Goal: Information Seeking & Learning: Learn about a topic

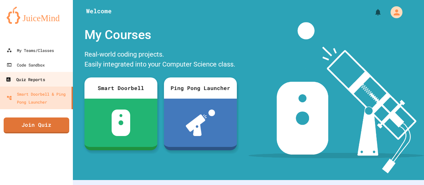
click at [29, 81] on div "Quiz Reports" at bounding box center [25, 79] width 39 height 8
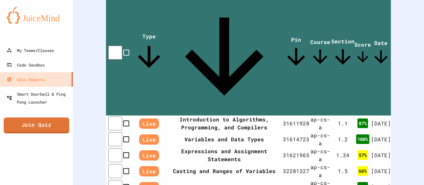
scroll to position [245, 0]
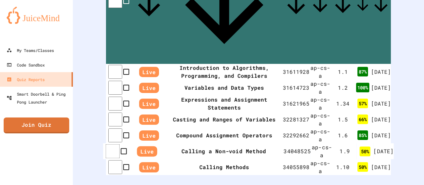
click at [157, 143] on th "Live" at bounding box center [147, 151] width 34 height 16
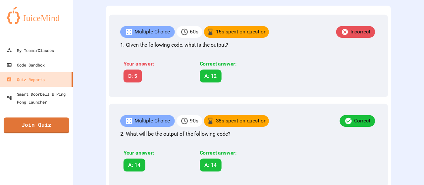
scroll to position [201, 0]
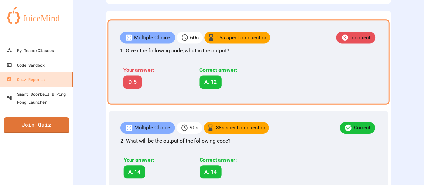
click at [159, 42] on p "Multiple Choice" at bounding box center [152, 38] width 36 height 8
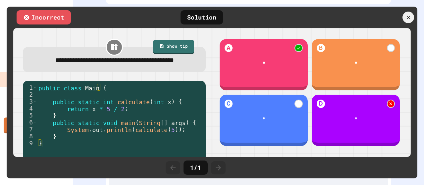
drag, startPoint x: 416, startPoint y: 75, endPoint x: 416, endPoint y: 81, distance: 6.3
click at [416, 81] on div "**********" at bounding box center [212, 93] width 411 height 172
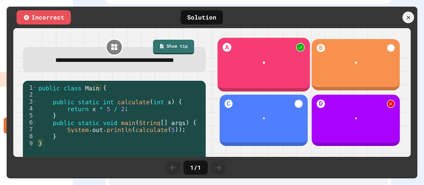
click at [244, 74] on div "A **" at bounding box center [263, 65] width 92 height 54
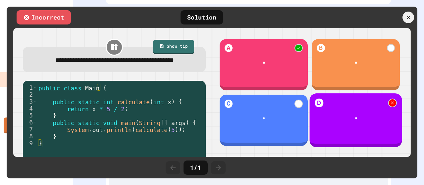
click at [334, 104] on div "D *" at bounding box center [356, 120] width 92 height 54
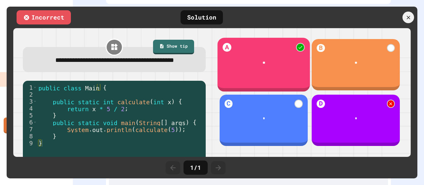
click at [251, 60] on div "**" at bounding box center [263, 62] width 79 height 5
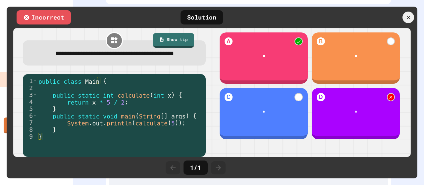
scroll to position [0, 0]
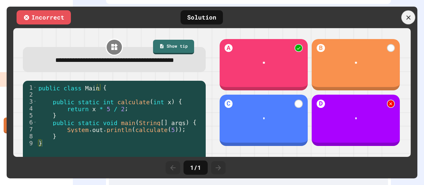
click at [405, 17] on icon at bounding box center [408, 17] width 7 height 7
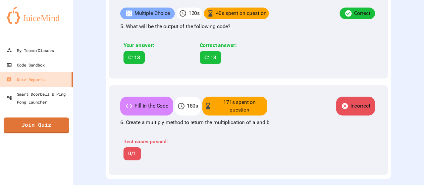
scroll to position [605, 0]
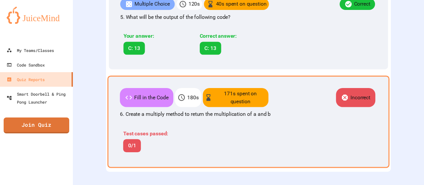
click at [240, 124] on div "Test cases passed: 0/1" at bounding box center [197, 139] width 154 height 32
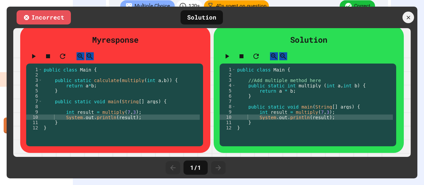
scroll to position [48, 0]
click at [298, 117] on div "public class Main { //Add multiple method here public static int multiply ( int…" at bounding box center [314, 106] width 157 height 79
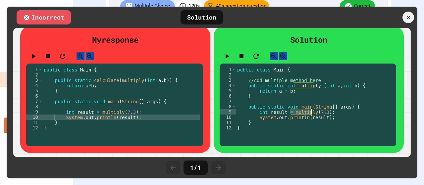
click at [298, 117] on div "public class Main { //Add multiple method here public static int multiply ( int…" at bounding box center [314, 106] width 157 height 79
click at [303, 120] on div "public class Main { //Add multiple method here public static int multiply ( int…" at bounding box center [314, 106] width 157 height 79
click at [281, 116] on div "public class Main { //Add multiple method here public static int multiply ( int…" at bounding box center [314, 106] width 157 height 79
click at [269, 128] on div "public class Main { //Add multiple method here public static int multiply ( int…" at bounding box center [314, 106] width 157 height 79
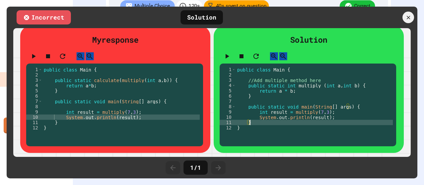
scroll to position [0, 1]
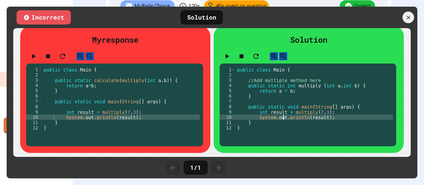
click at [280, 123] on div "public class Main { //Add multiple method here public static int multiply ( int…" at bounding box center [314, 106] width 157 height 79
type textarea "**********"
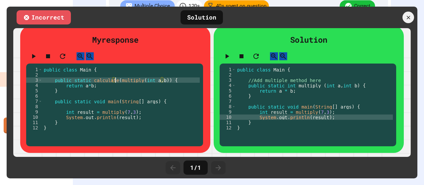
click at [114, 84] on div "public class Main { public static calculate ( multiply ( int a , b )) { return …" at bounding box center [120, 106] width 157 height 79
type textarea "**********"
click at [410, 17] on icon at bounding box center [408, 17] width 7 height 7
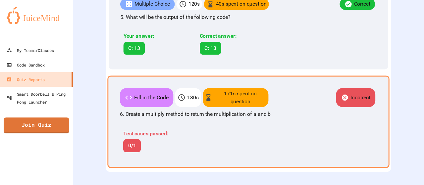
click at [166, 157] on div "Fill in the Code 180 s 171 s spent on question Incorrect 6. Create a multiply m…" at bounding box center [248, 121] width 282 height 92
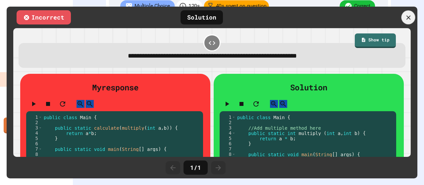
click at [407, 16] on icon at bounding box center [408, 17] width 7 height 7
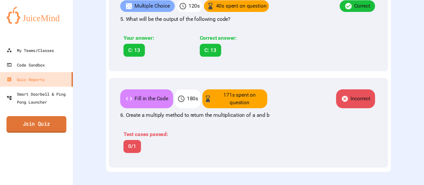
click at [43, 120] on link "Join Quiz" at bounding box center [37, 124] width 60 height 17
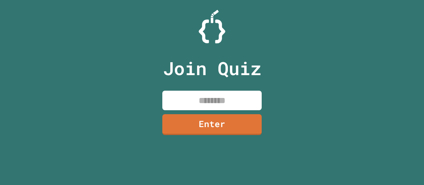
click at [194, 92] on input at bounding box center [211, 101] width 99 height 20
type input "*"
type input "********"
click at [211, 129] on link "Enter" at bounding box center [211, 124] width 99 height 21
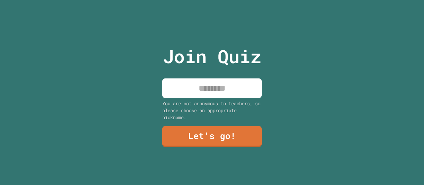
click at [200, 89] on input at bounding box center [211, 88] width 99 height 20
type input "*********"
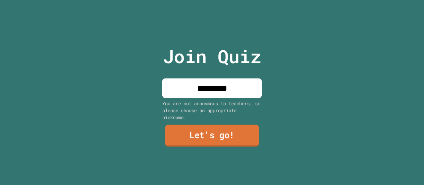
click at [209, 128] on link "Let's go!" at bounding box center [211, 136] width 93 height 22
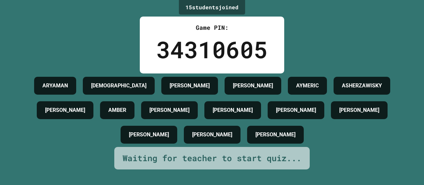
click at [210, 90] on h4 "TYREE" at bounding box center [190, 86] width 40 height 8
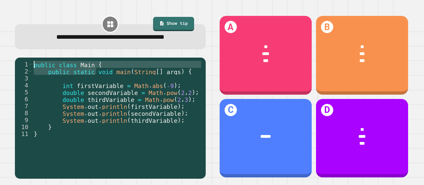
drag, startPoint x: 96, startPoint y: 75, endPoint x: 112, endPoint y: 51, distance: 29.2
click at [112, 51] on div "**********" at bounding box center [110, 97] width 203 height 176
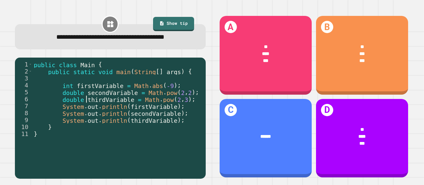
click at [86, 97] on div "public class Main { public static void main ( String [ ] args ) { int firstVari…" at bounding box center [117, 116] width 170 height 111
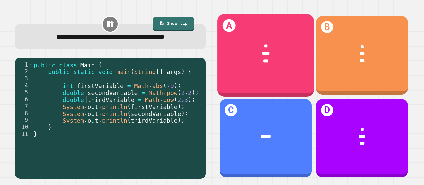
click at [260, 73] on div "A * *** ***" at bounding box center [265, 55] width 97 height 82
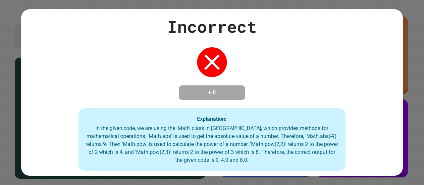
click at [340, 64] on div "Incorrect + 0 Explanation: In the given code, we are using the 'Math' class in …" at bounding box center [211, 92] width 381 height 157
drag, startPoint x: 200, startPoint y: 88, endPoint x: 252, endPoint y: 105, distance: 54.3
click at [252, 105] on div "Incorrect + 0 Explanation: In the given code, we are using the 'Math' class in …" at bounding box center [211, 92] width 381 height 157
click at [205, 150] on div "In the given code, we are using the 'Math' class in Java, which provides method…" at bounding box center [212, 144] width 254 height 40
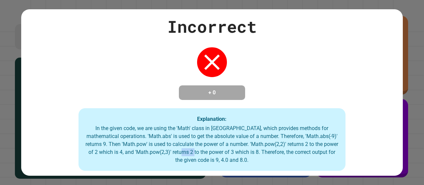
click at [205, 150] on div "In the given code, we are using the 'Math' class in Java, which provides method…" at bounding box center [212, 144] width 254 height 40
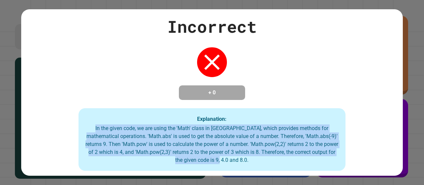
click at [205, 150] on div "In the given code, we are using the 'Math' class in Java, which provides method…" at bounding box center [212, 144] width 254 height 40
click at [211, 127] on div "In the given code, we are using the 'Math' class in Java, which provides method…" at bounding box center [212, 144] width 254 height 40
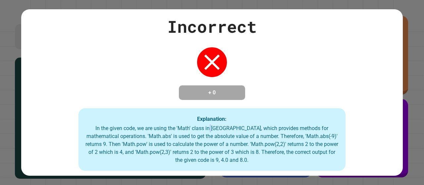
click at [211, 127] on div "In the given code, we are using the 'Math' class in Java, which provides method…" at bounding box center [212, 144] width 254 height 40
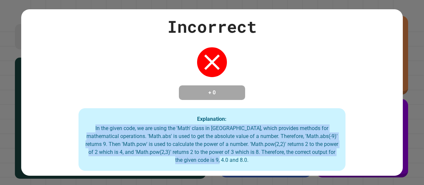
click at [211, 127] on div "In the given code, we are using the 'Math' class in Java, which provides method…" at bounding box center [212, 144] width 254 height 40
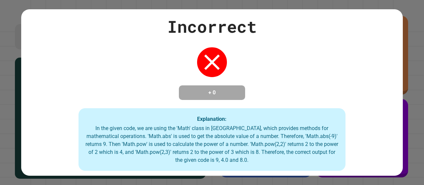
click at [192, 114] on div "Explanation: In the given code, we are using the 'Math' class in Java, which pr…" at bounding box center [211, 139] width 267 height 63
click at [190, 136] on div "In the given code, we are using the 'Math' class in Java, which provides method…" at bounding box center [212, 144] width 254 height 40
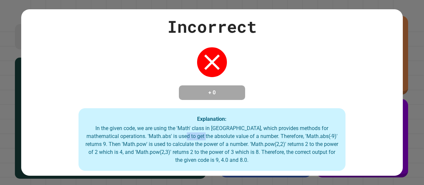
click at [190, 136] on div "In the given code, we are using the 'Math' class in Java, which provides method…" at bounding box center [212, 144] width 254 height 40
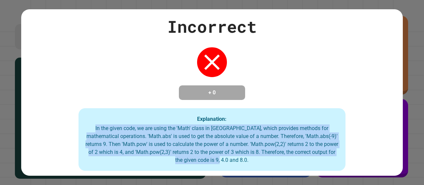
click at [190, 136] on div "In the given code, we are using the 'Math' class in Java, which provides method…" at bounding box center [212, 144] width 254 height 40
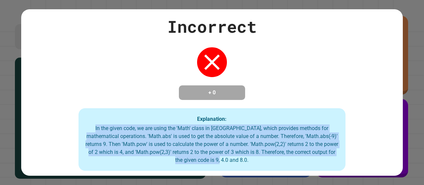
click at [190, 136] on div "In the given code, we are using the 'Math' class in Java, which provides method…" at bounding box center [212, 144] width 254 height 40
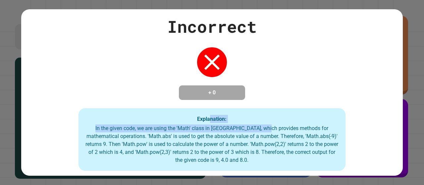
drag, startPoint x: 207, startPoint y: 120, endPoint x: 267, endPoint y: 131, distance: 60.6
click at [267, 131] on div "Explanation: In the given code, we are using the 'Math' class in Java, which pr…" at bounding box center [211, 139] width 267 height 63
click at [267, 131] on div "In the given code, we are using the 'Math' class in Java, which provides method…" at bounding box center [212, 144] width 254 height 40
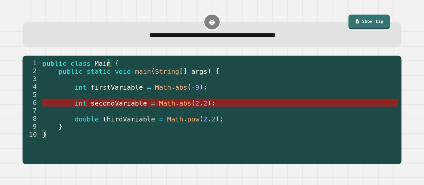
click at [159, 103] on span "Math" at bounding box center [167, 103] width 16 height 8
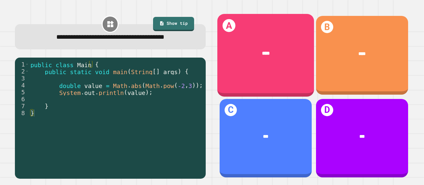
click at [241, 72] on div "A ****" at bounding box center [265, 55] width 97 height 82
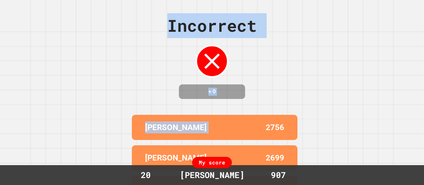
drag, startPoint x: 146, startPoint y: 35, endPoint x: 264, endPoint y: 122, distance: 147.0
click at [264, 122] on div "Incorrect + 0 WES 2756 TYLER 2699 AARAV B 2655 SHANVI 2651 AMBER 2605 My score …" at bounding box center [212, 92] width 424 height 185
click at [264, 121] on div "WES 2756" at bounding box center [215, 127] width 166 height 25
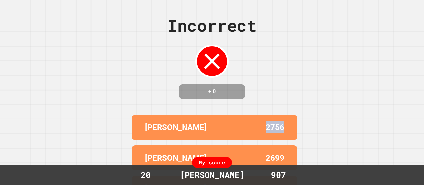
click at [264, 121] on div "WES 2756" at bounding box center [215, 127] width 166 height 25
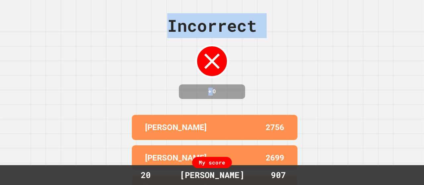
drag, startPoint x: 203, startPoint y: 96, endPoint x: 116, endPoint y: 67, distance: 91.8
click at [116, 67] on div "Incorrect + 0 WES 2756 TYLER 2699 AARAV B 2655 SHANVI 2651 AMBER 2605 My score …" at bounding box center [212, 92] width 424 height 185
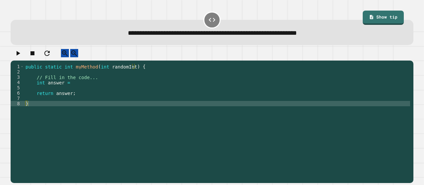
click at [72, 92] on div "public static int myMethod ( int randomInt ) { // Fill in the code... int answe…" at bounding box center [217, 117] width 386 height 106
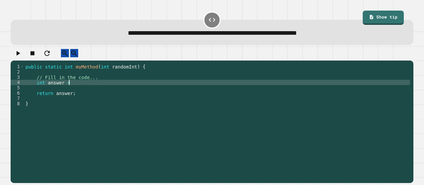
click at [71, 87] on div "public static int myMethod ( int randomInt ) { // Fill in the code... int answe…" at bounding box center [217, 117] width 386 height 106
click at [19, 54] on icon "button" at bounding box center [18, 53] width 8 height 8
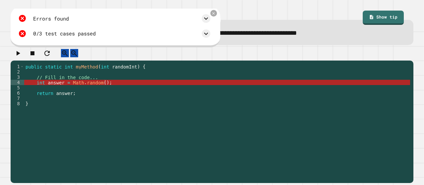
click at [112, 88] on div "public static int myMethod ( int randomInt ) { // Fill in the code... int answe…" at bounding box center [217, 117] width 386 height 106
click at [204, 22] on icon at bounding box center [206, 19] width 8 height 8
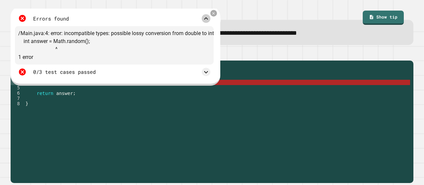
click at [206, 22] on icon at bounding box center [206, 19] width 8 height 8
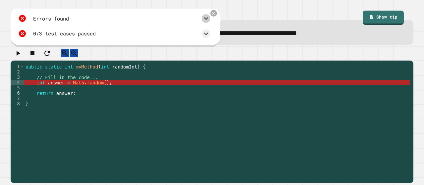
click at [111, 90] on div "public static int myMethod ( int randomInt ) { // Fill in the code... int answe…" at bounding box center [217, 117] width 386 height 106
click at [96, 91] on div "public static int myMethod ( int randomInt ) { // Fill in the code... int answe…" at bounding box center [217, 117] width 386 height 106
click at [99, 87] on div "public static int myMethod ( int randomInt ) { // Fill in the code... int answe…" at bounding box center [217, 117] width 386 height 106
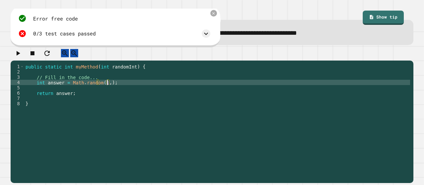
scroll to position [0, 6]
click at [22, 57] on button "button" at bounding box center [18, 53] width 8 height 8
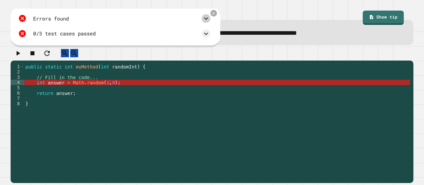
click at [207, 19] on icon at bounding box center [206, 19] width 4 height 2
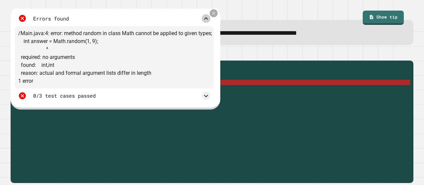
click at [214, 14] on icon at bounding box center [213, 13] width 5 height 5
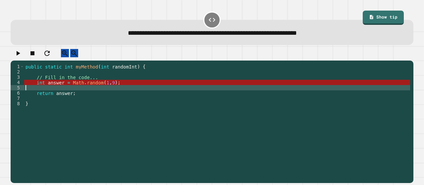
click at [127, 92] on div "public static int myMethod ( int randomInt ) { // Fill in the code... int answe…" at bounding box center [217, 117] width 386 height 106
click at [128, 88] on div "public static int myMethod ( int randomInt ) { // Fill in the code... int answe…" at bounding box center [217, 117] width 386 height 106
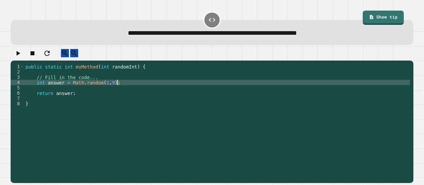
scroll to position [0, 6]
type textarea "**********"
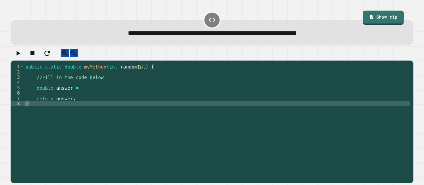
click at [78, 94] on div "public static double myMethod ( int randomInt ) { //Fill in the code below doub…" at bounding box center [217, 117] width 386 height 106
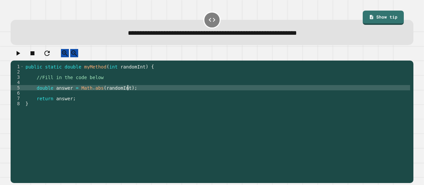
scroll to position [0, 7]
click at [21, 55] on icon "button" at bounding box center [18, 53] width 8 height 8
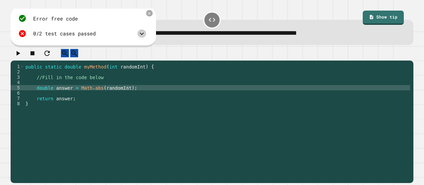
click at [146, 35] on icon at bounding box center [142, 34] width 8 height 8
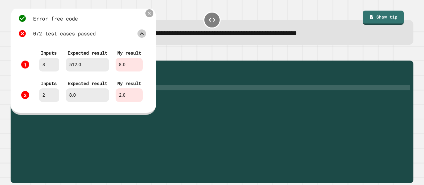
click at [152, 15] on icon at bounding box center [149, 13] width 5 height 5
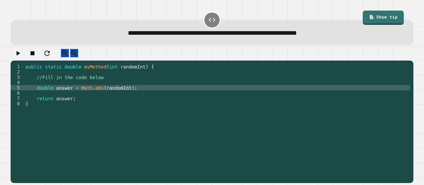
click at [97, 94] on div "public static double myMethod ( int randomInt ) { //Fill in the code below doub…" at bounding box center [217, 117] width 386 height 106
click at [122, 93] on div "public static double myMethod ( int randomInt ) { //Fill in the code below doub…" at bounding box center [217, 117] width 386 height 106
click at [20, 56] on icon "button" at bounding box center [19, 53] width 4 height 5
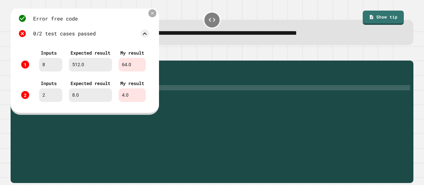
click at [155, 14] on icon at bounding box center [152, 13] width 5 height 5
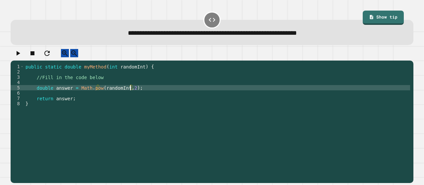
click at [129, 94] on div "public static double myMethod ( int randomInt ) { //Fill in the code below doub…" at bounding box center [217, 117] width 386 height 106
click at [22, 57] on icon "button" at bounding box center [18, 53] width 8 height 8
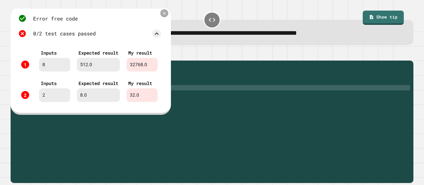
click at [162, 15] on icon at bounding box center [164, 13] width 5 height 5
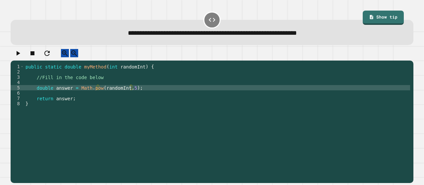
click at [130, 94] on div "public static double myMethod ( int randomInt ) { //Fill in the code below doub…" at bounding box center [217, 117] width 386 height 106
type textarea "**********"
click at [22, 57] on icon "button" at bounding box center [18, 53] width 8 height 8
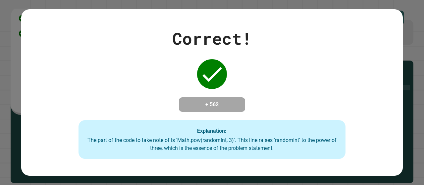
click at [112, 96] on div "Correct! + 562 Explanation: The part of the code to take note of is 'Math.pow(r…" at bounding box center [211, 92] width 381 height 133
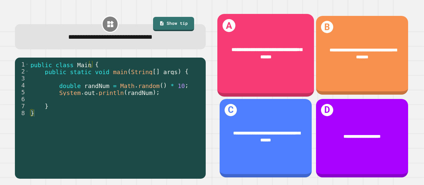
click at [276, 66] on div "**********" at bounding box center [265, 53] width 97 height 34
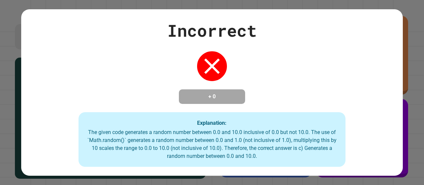
click at [217, 118] on div "Explanation: The given code generates a random number between 0.0 and 10.0 incl…" at bounding box center [211, 139] width 267 height 55
click at [217, 119] on div "Explanation: The given code generates a random number between 0.0 and 10.0 incl…" at bounding box center [211, 139] width 267 height 55
click at [228, 152] on div "The given code generates a random number between 0.0 and 10.0 inclusive of 0.0 …" at bounding box center [212, 144] width 254 height 32
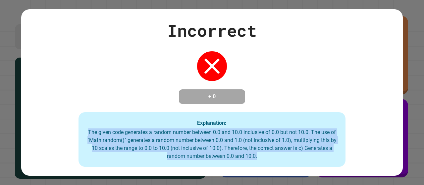
click at [228, 152] on div "The given code generates a random number between 0.0 and 10.0 inclusive of 0.0 …" at bounding box center [212, 144] width 254 height 32
click at [232, 145] on div "The given code generates a random number between 0.0 and 10.0 inclusive of 0.0 …" at bounding box center [212, 144] width 254 height 32
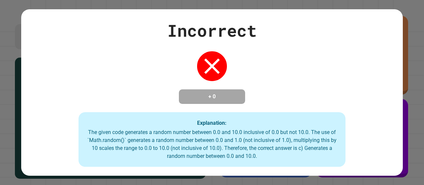
click at [252, 116] on div "Explanation: The given code generates a random number between 0.0 and 10.0 incl…" at bounding box center [211, 139] width 267 height 55
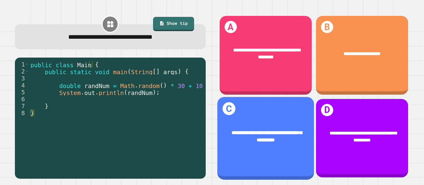
click at [256, 129] on div "**********" at bounding box center [265, 136] width 77 height 15
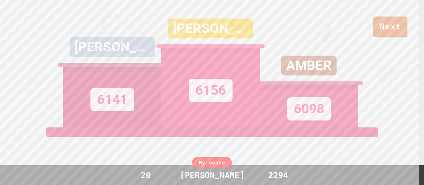
click at [375, 13] on div "Next" at bounding box center [212, 18] width 424 height 37
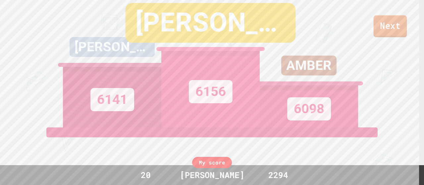
click at [383, 26] on link "Next" at bounding box center [389, 26] width 33 height 22
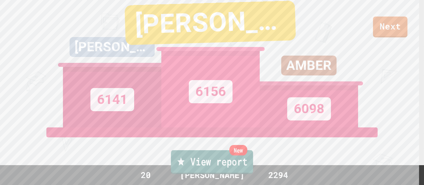
click at [228, 165] on link "New View report" at bounding box center [212, 162] width 82 height 24
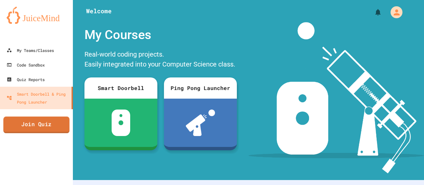
click at [45, 120] on link "Join Quiz" at bounding box center [36, 125] width 66 height 17
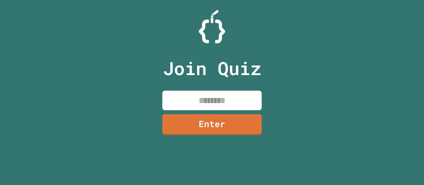
drag, startPoint x: 230, startPoint y: 108, endPoint x: 237, endPoint y: 99, distance: 11.3
click at [237, 99] on input at bounding box center [211, 101] width 99 height 20
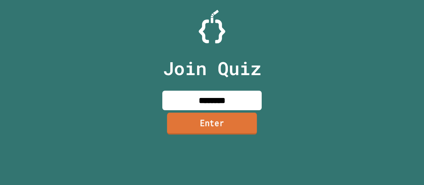
type input "********"
click at [195, 128] on link "Enter" at bounding box center [212, 124] width 90 height 22
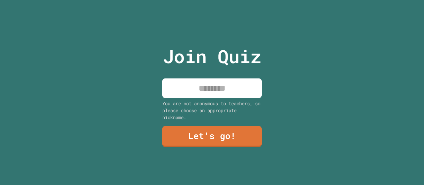
click at [204, 87] on input at bounding box center [211, 88] width 99 height 20
type input "*********"
click at [199, 126] on link "Let's go!" at bounding box center [211, 136] width 99 height 21
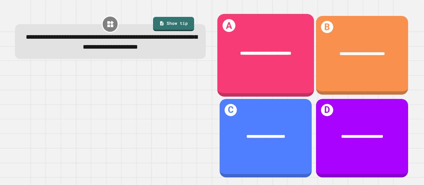
click at [269, 59] on div "**********" at bounding box center [265, 53] width 97 height 27
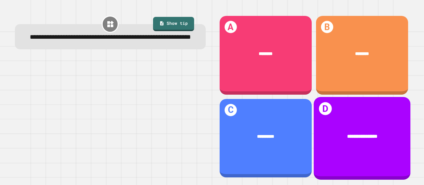
click at [338, 110] on div "**********" at bounding box center [362, 138] width 97 height 82
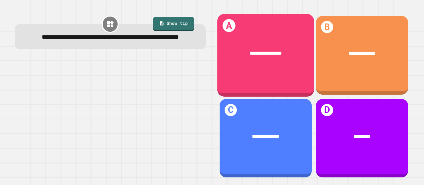
click at [285, 67] on div "**********" at bounding box center [265, 55] width 97 height 82
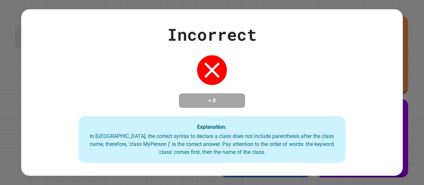
click at [373, 114] on div "Incorrect + 0 Explanation: In Java, the correct syntax to declare a class does …" at bounding box center [211, 92] width 381 height 141
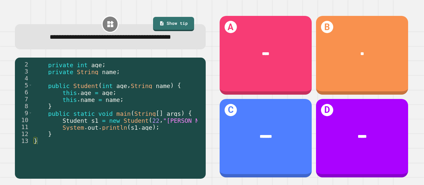
scroll to position [7, 0]
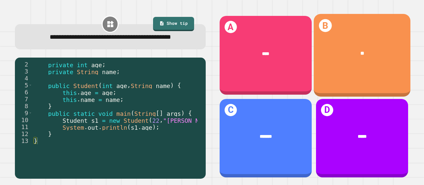
click at [332, 85] on div "B **" at bounding box center [362, 55] width 97 height 82
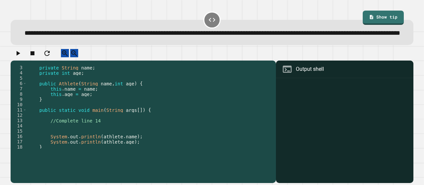
scroll to position [10, 0]
click at [97, 137] on div "private String name ; private int age ; public Athlete ( String name , int age …" at bounding box center [147, 107] width 241 height 95
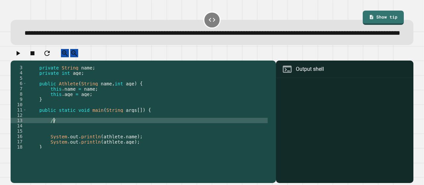
type textarea "*"
click at [26, 61] on div at bounding box center [212, 55] width 403 height 12
click at [22, 57] on icon "button" at bounding box center [18, 53] width 8 height 8
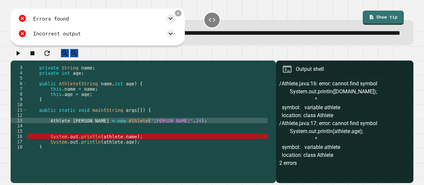
scroll to position [16, 0]
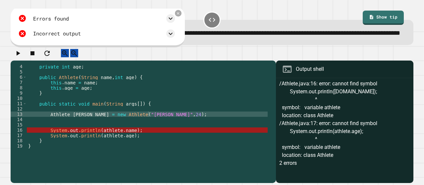
click at [115, 147] on div "private int age ; public Athlete ( String name , int age ) { this . name = name…" at bounding box center [147, 111] width 241 height 95
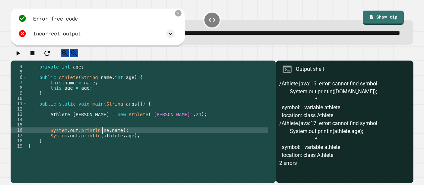
scroll to position [0, 6]
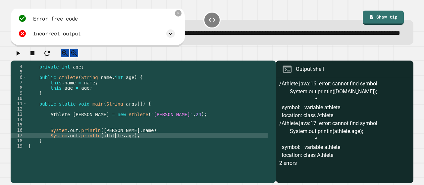
click at [115, 152] on div "private int age ; public Athlete ( String name , int age ) { this . name = name…" at bounding box center [147, 111] width 241 height 95
type textarea "**********"
click at [21, 57] on icon "button" at bounding box center [18, 53] width 8 height 8
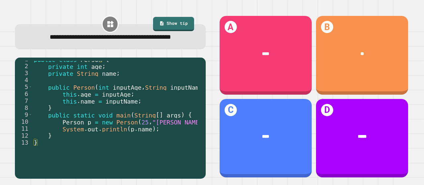
scroll to position [7, 0]
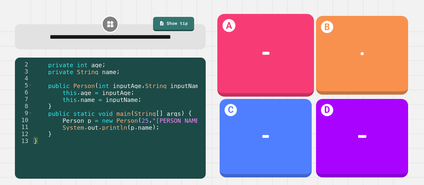
click at [286, 51] on div "****" at bounding box center [265, 53] width 77 height 7
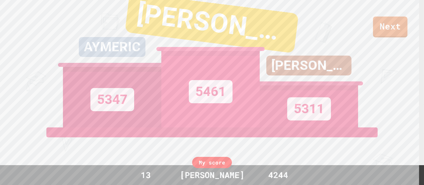
click at [390, 22] on link "Next" at bounding box center [390, 27] width 34 height 21
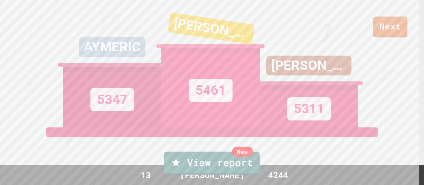
click at [249, 173] on link "New View report" at bounding box center [211, 163] width 95 height 23
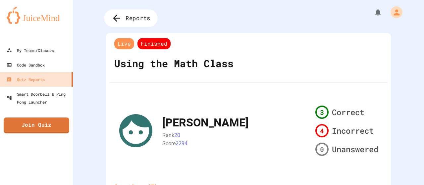
click at [127, 18] on span "Reports" at bounding box center [137, 18] width 25 height 9
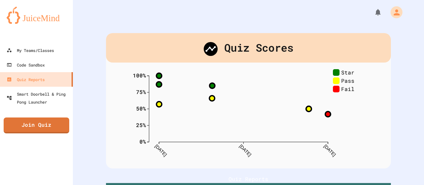
scroll to position [270, 0]
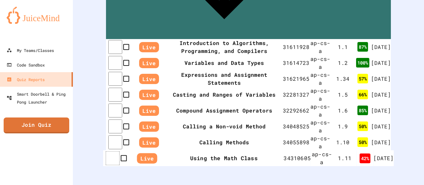
click at [177, 150] on th "Using the Math Class" at bounding box center [224, 158] width 120 height 16
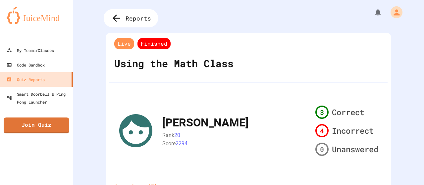
click at [124, 17] on div "Reports" at bounding box center [131, 18] width 55 height 18
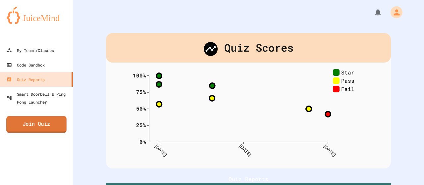
click at [36, 127] on link "Join Quiz" at bounding box center [36, 124] width 60 height 17
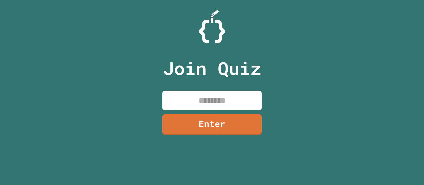
click at [203, 105] on input at bounding box center [211, 101] width 99 height 20
type input "********"
click at [209, 120] on link "Enter" at bounding box center [211, 124] width 99 height 21
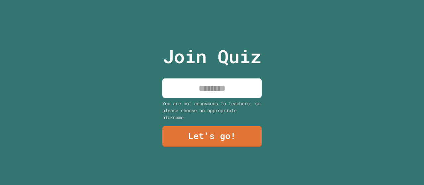
click at [207, 86] on input at bounding box center [211, 88] width 99 height 20
type input "*********"
click at [228, 125] on link "Let's go!" at bounding box center [212, 136] width 100 height 22
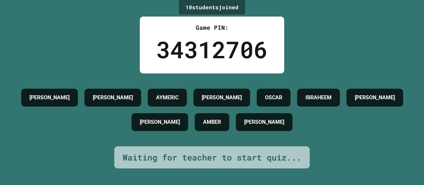
click at [178, 101] on div "AYMERIC" at bounding box center [167, 98] width 39 height 18
click at [181, 101] on div "AYMERIC" at bounding box center [167, 98] width 39 height 18
click at [232, 98] on h4 "[PERSON_NAME]" at bounding box center [222, 98] width 40 height 8
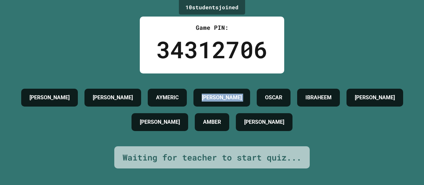
click at [232, 98] on h4 "[PERSON_NAME]" at bounding box center [222, 98] width 40 height 8
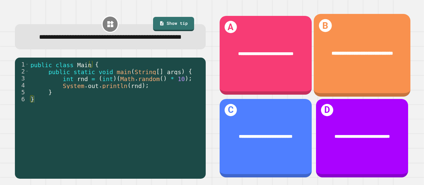
click at [340, 65] on div "**********" at bounding box center [362, 53] width 97 height 27
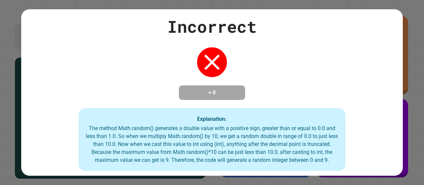
click at [335, 84] on div "Incorrect + 0 Explanation: The method Math.random() generates a double value wi…" at bounding box center [211, 92] width 381 height 157
click at [276, 174] on div "Incorrect + 0 Explanation: The method Math.random() generates a double value wi…" at bounding box center [212, 92] width 424 height 185
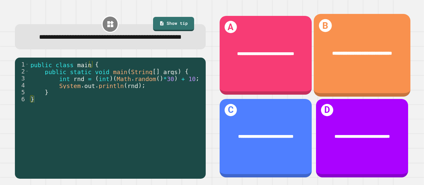
click at [344, 66] on div "**********" at bounding box center [362, 53] width 97 height 27
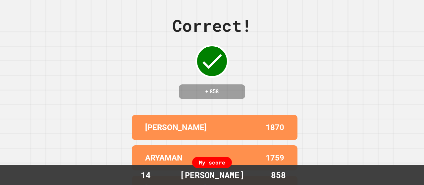
click at [324, 84] on div "Correct! + 858 TYLER 1870 ARYAMAN 1759 NIHAL 1735 ASHERZAWISKY 1734 TERRY 1674 …" at bounding box center [212, 92] width 424 height 185
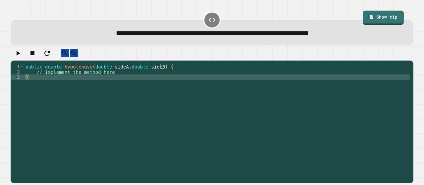
click at [119, 80] on div "public double hypotenuse ( double sideA , double sideB ) { // Implement the met…" at bounding box center [217, 117] width 386 height 106
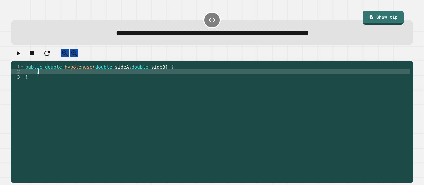
type textarea "*"
type textarea "**********"
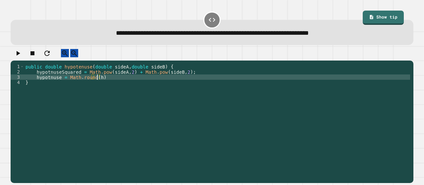
scroll to position [0, 5]
click at [98, 82] on div "public double hypotenuse ( double sideA , double sideB ) { hypotnuseSquared = M…" at bounding box center [217, 117] width 386 height 106
click at [22, 55] on icon "button" at bounding box center [18, 53] width 8 height 8
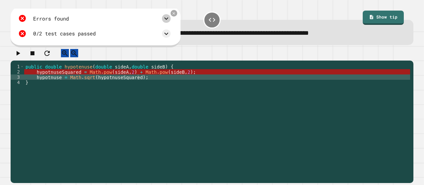
click at [170, 20] on icon at bounding box center [166, 19] width 8 height 8
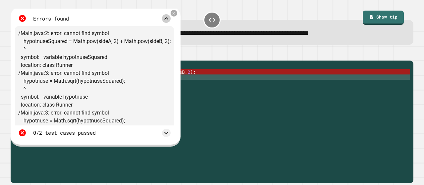
click at [170, 22] on icon at bounding box center [166, 19] width 8 height 8
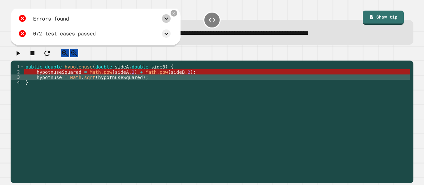
click at [168, 19] on icon at bounding box center [166, 19] width 4 height 2
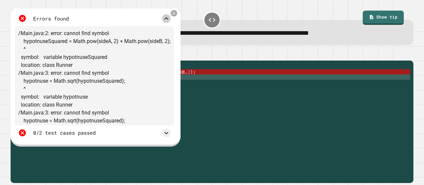
click at [170, 20] on icon at bounding box center [166, 19] width 8 height 8
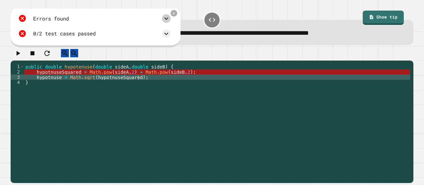
click at [34, 77] on div "public double hypotenuse ( double sideA , double sideB ) { hypotnuseSquared = M…" at bounding box center [217, 117] width 386 height 106
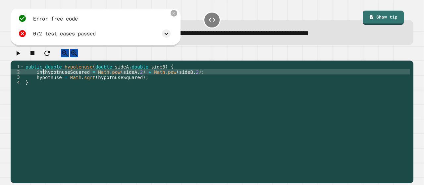
scroll to position [0, 1]
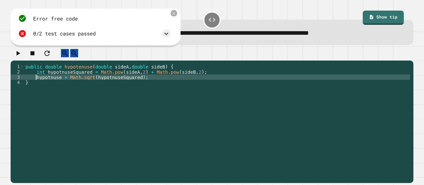
click at [34, 82] on div "public double hypotenuse ( double sideA , double sideB ) { int hypotnuseSquared…" at bounding box center [217, 117] width 386 height 106
click at [155, 85] on div "public double hypotenuse ( double sideA , double sideB ) { int hypotnuseSquared…" at bounding box center [217, 117] width 386 height 106
type textarea "**********"
click at [22, 57] on icon "button" at bounding box center [18, 53] width 8 height 8
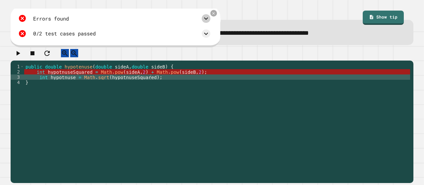
click at [207, 22] on icon at bounding box center [206, 19] width 8 height 8
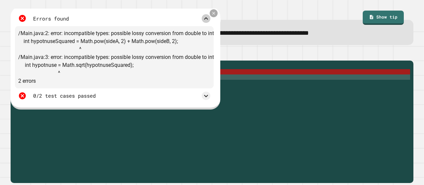
click at [214, 14] on icon at bounding box center [213, 13] width 5 height 5
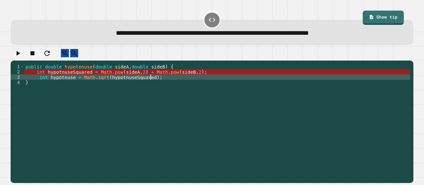
click at [159, 84] on div "public double hypotenuse ( double sideA , double sideB ) { int hypotnuseSquared…" at bounding box center [217, 117] width 386 height 106
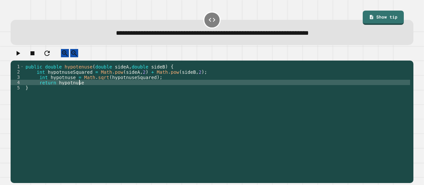
scroll to position [0, 3]
type textarea "**********"
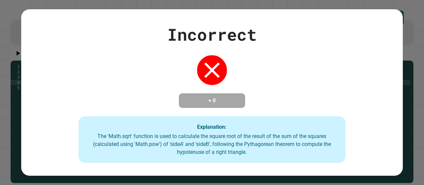
click at [20, 56] on div "**********" at bounding box center [212, 92] width 424 height 185
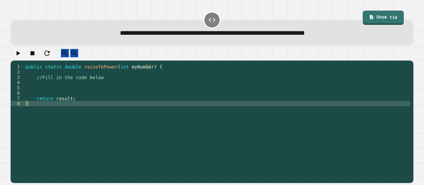
click at [103, 86] on div "public static double raiseToPower ( int myNumber ) { //Fill in the code below r…" at bounding box center [217, 117] width 386 height 106
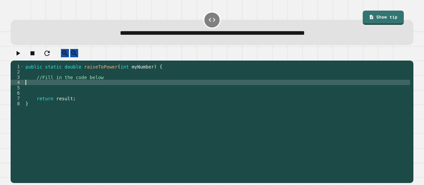
click at [103, 84] on div "public static double raiseToPower ( int myNumber ) { //Fill in the code below r…" at bounding box center [217, 117] width 386 height 106
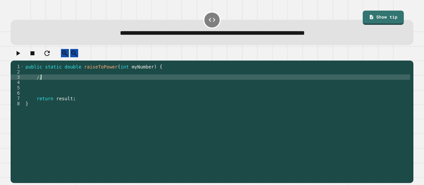
type textarea "*"
type textarea "**********"
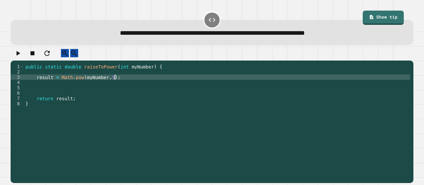
click at [22, 55] on icon "button" at bounding box center [18, 53] width 8 height 8
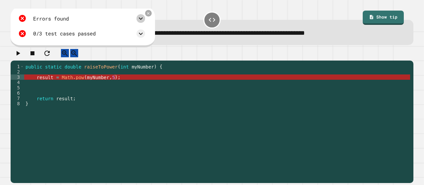
click at [145, 20] on icon at bounding box center [141, 19] width 8 height 8
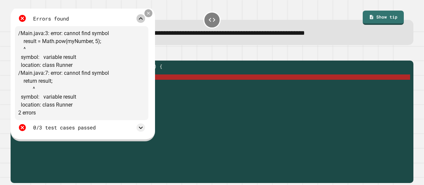
click at [151, 14] on icon at bounding box center [148, 13] width 5 height 5
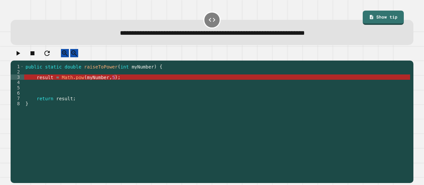
click at [19, 57] on icon "button" at bounding box center [18, 53] width 8 height 8
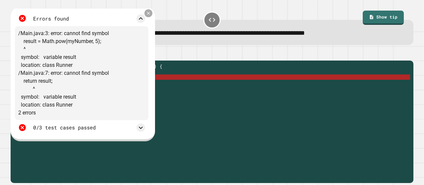
click at [151, 16] on icon at bounding box center [148, 13] width 5 height 5
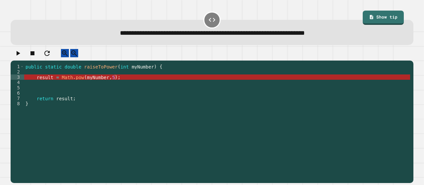
click at [18, 55] on icon "button" at bounding box center [18, 53] width 8 height 8
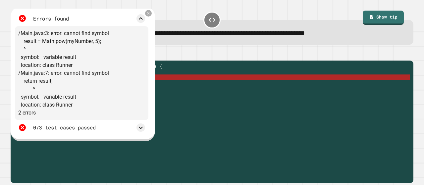
click at [170, 20] on div "**********" at bounding box center [212, 28] width 407 height 39
click at [150, 14] on icon at bounding box center [148, 13] width 3 height 3
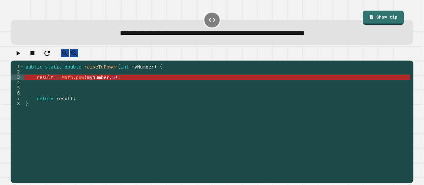
click at [19, 57] on icon "button" at bounding box center [18, 53] width 8 height 8
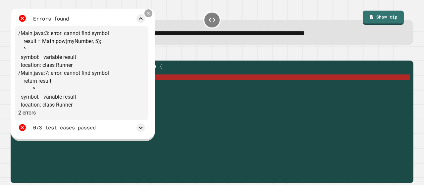
click at [151, 15] on icon at bounding box center [148, 13] width 5 height 5
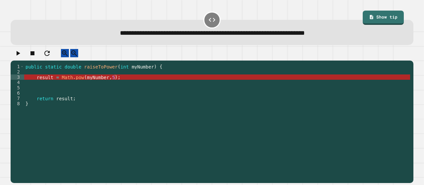
click at [59, 84] on div "public static double raiseToPower ( int myNumber ) { result = Math . pow ( myNu…" at bounding box center [217, 117] width 386 height 106
click at [99, 83] on div "public static double raiseToPower ( int myNumber ) { result = Math . pow ( myNu…" at bounding box center [217, 117] width 386 height 106
click at [108, 85] on div "public static double raiseToPower ( int myNumber ) { result = Math . pow ( myNu…" at bounding box center [217, 117] width 386 height 106
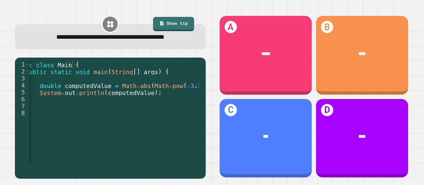
scroll to position [0, 21]
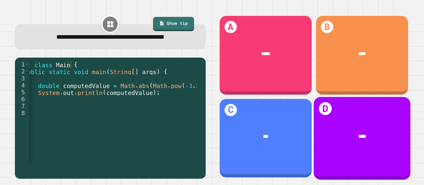
click at [327, 136] on div "****" at bounding box center [362, 136] width 97 height 27
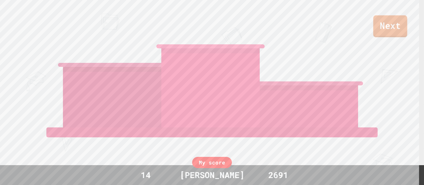
click at [390, 36] on link "Next" at bounding box center [390, 26] width 34 height 22
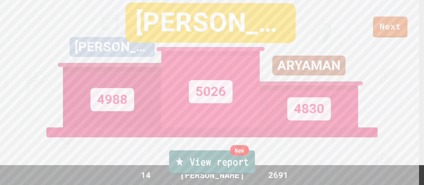
click at [232, 156] on link "New View report" at bounding box center [212, 162] width 86 height 24
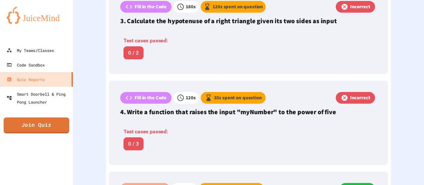
scroll to position [427, 0]
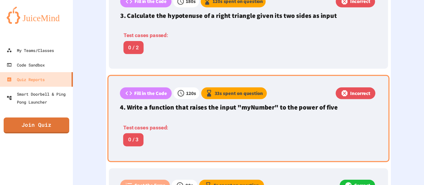
click at [195, 128] on div "Test cases passed: 0 / 3" at bounding box center [194, 135] width 148 height 23
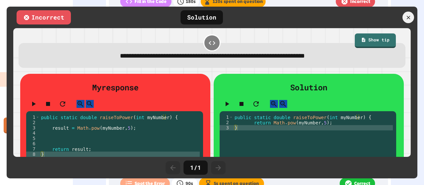
drag, startPoint x: 404, startPoint y: 79, endPoint x: 403, endPoint y: 98, distance: 18.2
click at [403, 98] on div "**********" at bounding box center [211, 92] width 397 height 129
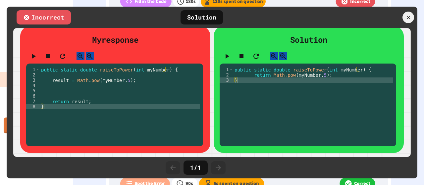
scroll to position [58, 0]
click at [36, 54] on icon "button" at bounding box center [34, 56] width 4 height 5
click at [411, 25] on div "Incorrect Solution" at bounding box center [212, 18] width 411 height 22
click at [408, 17] on icon at bounding box center [408, 17] width 7 height 7
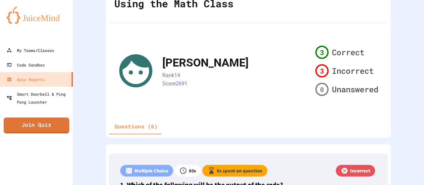
scroll to position [53, 0]
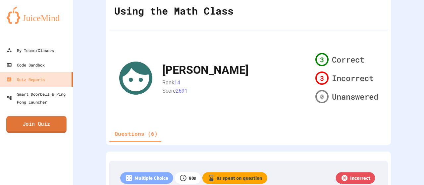
click at [50, 120] on link "Join Quiz" at bounding box center [36, 124] width 60 height 17
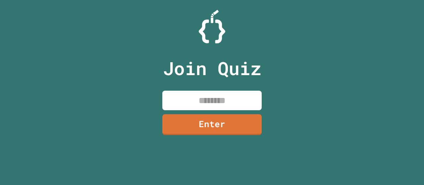
click at [229, 101] on input at bounding box center [211, 101] width 99 height 20
type input "********"
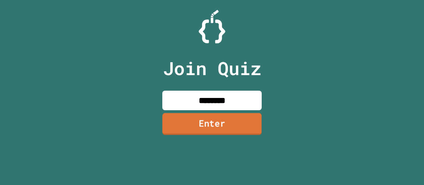
click at [226, 131] on link "Enter" at bounding box center [211, 124] width 99 height 22
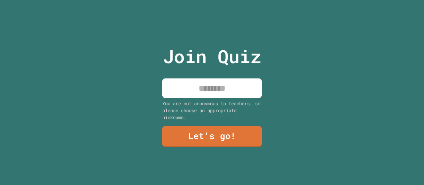
click at [227, 86] on input at bounding box center [211, 88] width 99 height 20
type input "*********"
click at [214, 147] on div "Join Quiz ********* You are not anonymous to teachers, so please choose an appr…" at bounding box center [212, 92] width 112 height 185
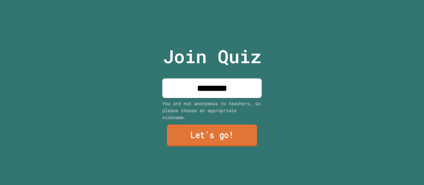
click at [216, 143] on link "Let's go!" at bounding box center [212, 136] width 90 height 22
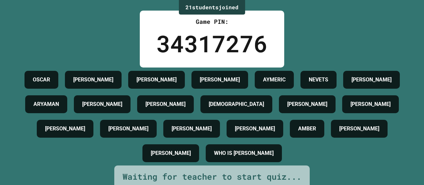
scroll to position [37, 0]
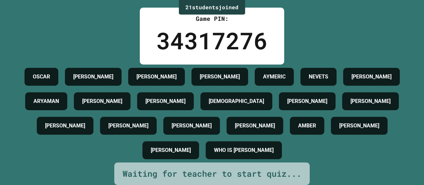
click at [273, 146] on h4 "WHO IS TYLER" at bounding box center [244, 150] width 60 height 8
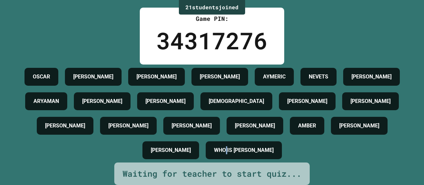
scroll to position [0, 0]
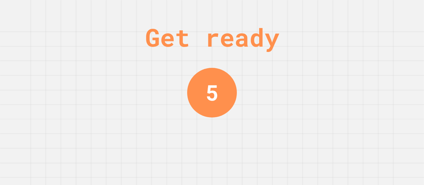
click at [293, 142] on div "Get ready 5" at bounding box center [212, 92] width 424 height 185
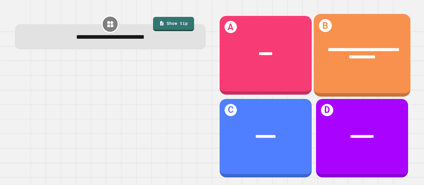
click at [340, 74] on div "**********" at bounding box center [362, 55] width 97 height 82
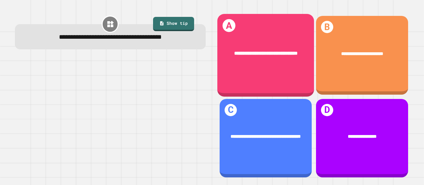
click at [272, 66] on div "**********" at bounding box center [265, 53] width 97 height 27
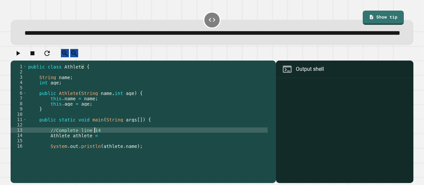
click at [97, 147] on div "public class Athlete { String name ; int age ; public Athlete ( String name , i…" at bounding box center [147, 111] width 241 height 95
click at [97, 151] on div "public class Athlete { String name ; int age ; public Athlete ( String name , i…" at bounding box center [147, 111] width 241 height 95
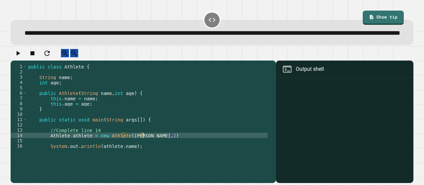
scroll to position [0, 8]
click at [20, 57] on icon "button" at bounding box center [18, 53] width 8 height 8
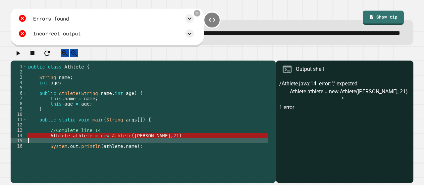
click at [151, 155] on div "public class Athlete { String name ; int age ; public Athlete ( String name , i…" at bounding box center [147, 111] width 241 height 95
click at [151, 152] on div "public class Athlete { String name ; int age ; public Athlete ( String name , i…" at bounding box center [147, 111] width 241 height 95
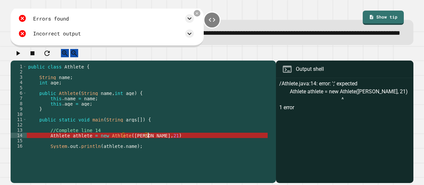
scroll to position [0, 8]
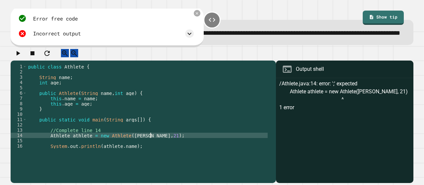
click at [16, 57] on button "button" at bounding box center [18, 53] width 8 height 8
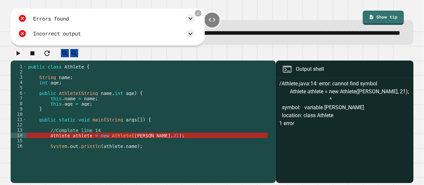
click at [152, 154] on div "public class Athlete { String name ; int age ; public Athlete ( String name , i…" at bounding box center [147, 111] width 241 height 95
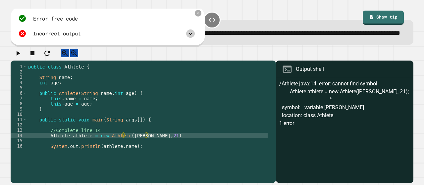
click at [186, 38] on icon at bounding box center [190, 34] width 8 height 8
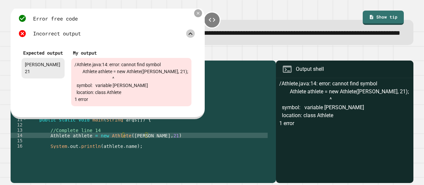
click at [195, 16] on icon at bounding box center [197, 13] width 5 height 5
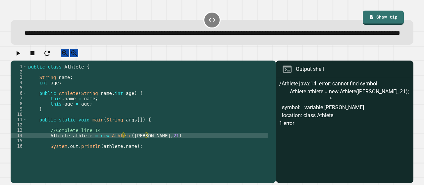
click at [148, 152] on div "public class Athlete { String name ; int age ; public Athlete ( String name , i…" at bounding box center [147, 111] width 241 height 95
type textarea "**********"
click at [18, 57] on icon "button" at bounding box center [18, 53] width 8 height 8
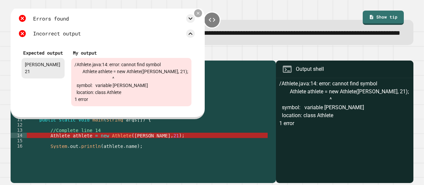
click at [195, 16] on icon at bounding box center [197, 13] width 5 height 5
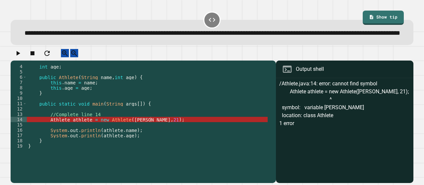
scroll to position [15, 0]
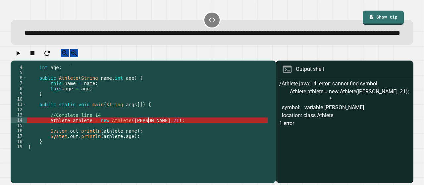
click at [149, 138] on div "String name ; int age ; public Athlete ( String name , int age ) { this . name …" at bounding box center [147, 106] width 241 height 95
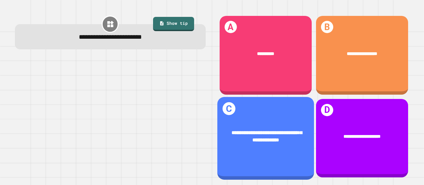
click at [292, 141] on div "**********" at bounding box center [265, 137] width 97 height 34
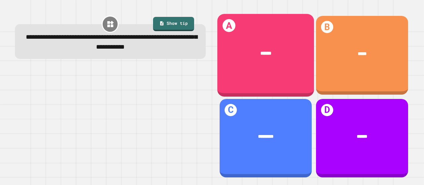
click at [288, 73] on div "A ******" at bounding box center [265, 55] width 97 height 82
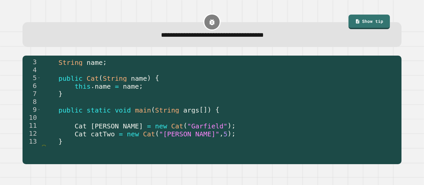
scroll to position [24, 0]
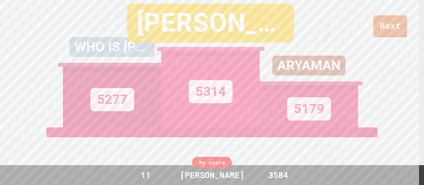
click at [399, 24] on link "Next" at bounding box center [390, 26] width 34 height 22
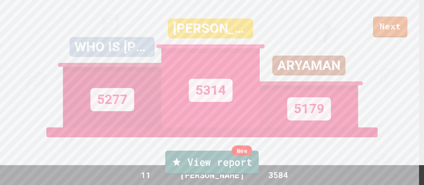
click at [242, 160] on link "New View report" at bounding box center [211, 163] width 93 height 24
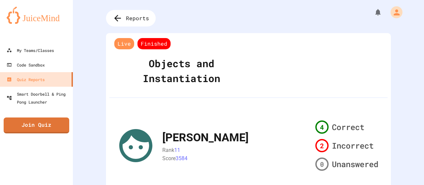
drag, startPoint x: 418, startPoint y: 36, endPoint x: 414, endPoint y: 88, distance: 52.2
click at [414, 88] on div "Reports Live Finished Objects and Instantiation [PERSON_NAME] Rank 11 Score 358…" at bounding box center [248, 92] width 351 height 185
click at [121, 18] on icon at bounding box center [116, 18] width 11 height 11
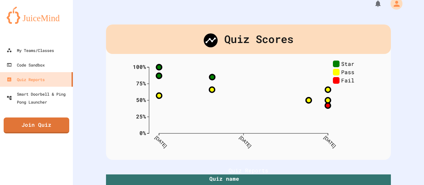
scroll to position [10, 0]
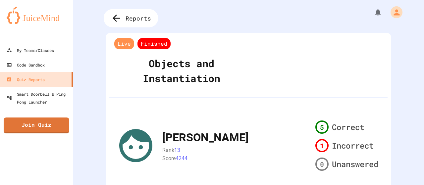
click at [127, 21] on span "Reports" at bounding box center [137, 18] width 25 height 9
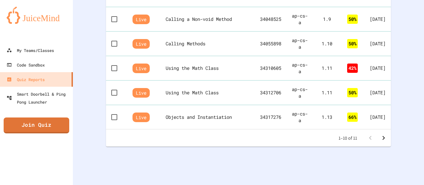
scroll to position [336, 0]
click at [382, 136] on icon "Go to next page" at bounding box center [383, 138] width 2 height 4
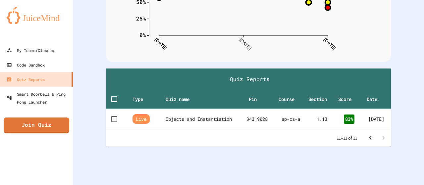
scroll to position [117, 0]
click at [179, 114] on th "Objects and Instantiation" at bounding box center [201, 119] width 75 height 21
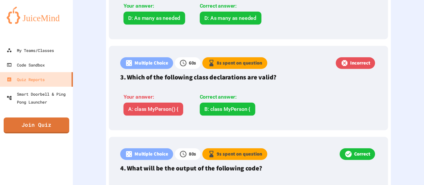
scroll to position [379, 0]
